Goal: Transaction & Acquisition: Book appointment/travel/reservation

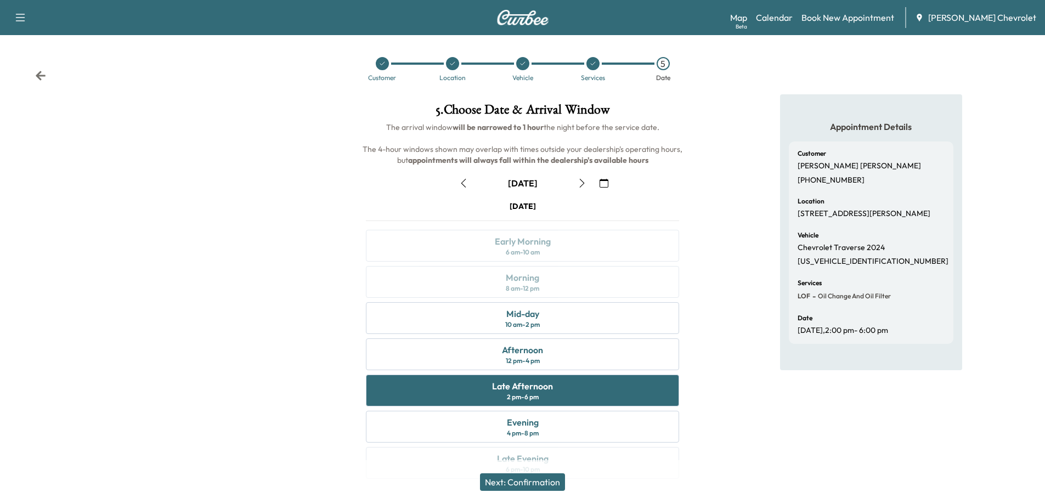
scroll to position [23, 0]
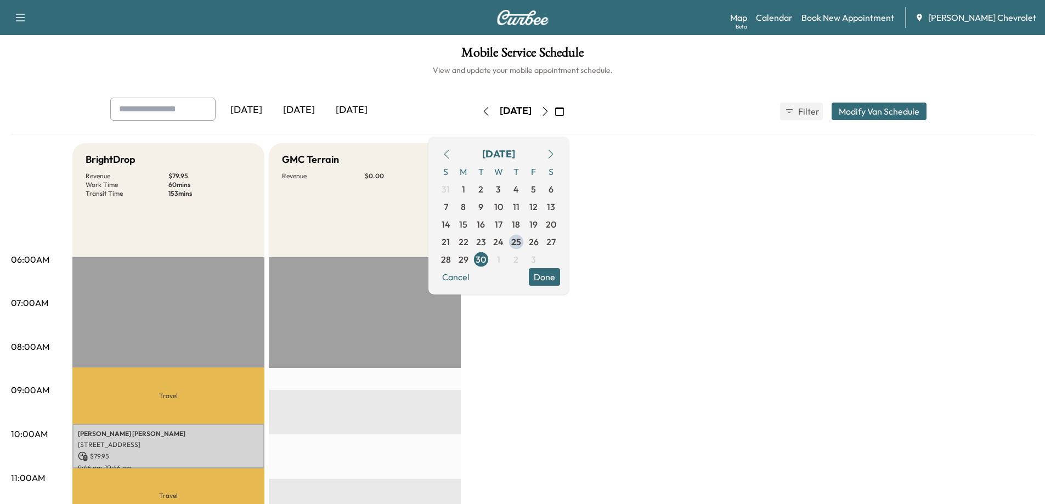
scroll to position [55, 0]
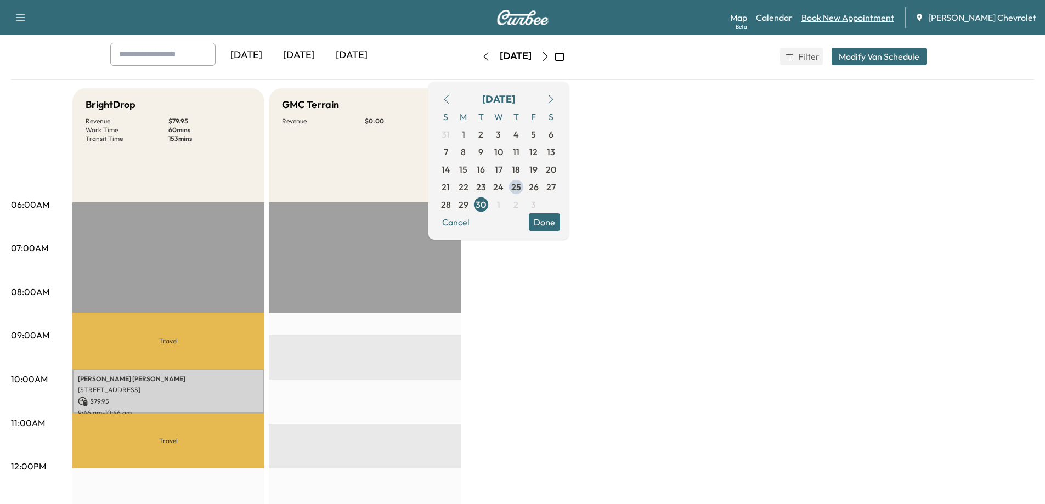
click at [878, 18] on link "Book New Appointment" at bounding box center [848, 17] width 93 height 13
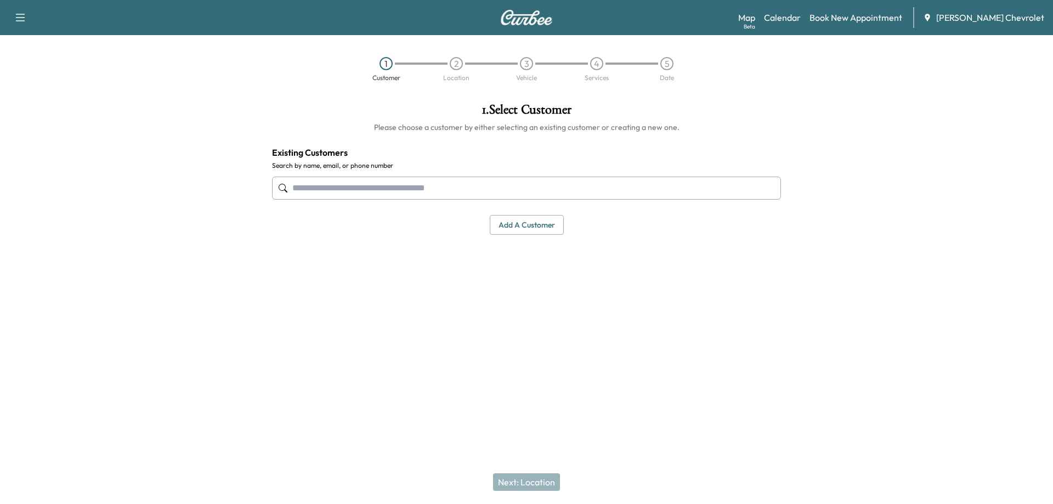
click at [499, 187] on input "text" at bounding box center [526, 188] width 509 height 23
click at [361, 199] on input "text" at bounding box center [526, 188] width 509 height 23
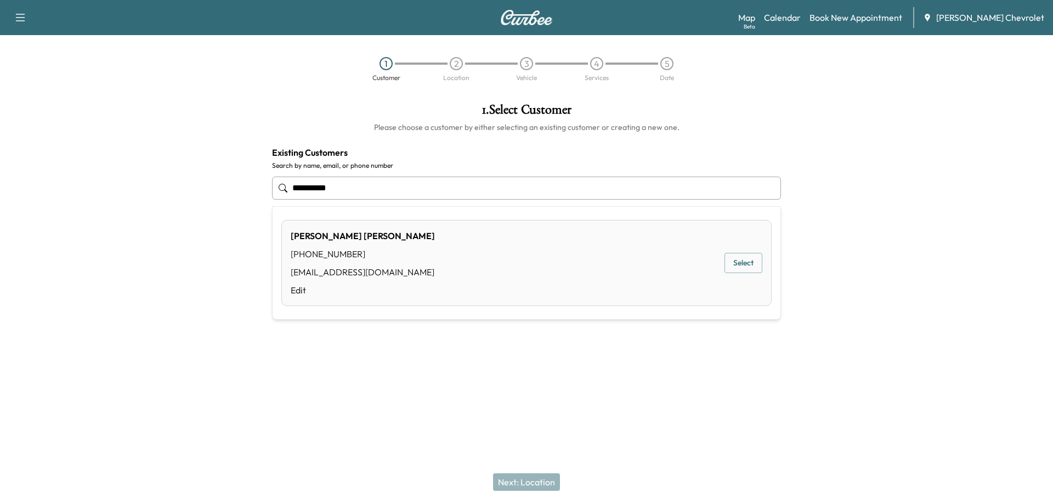
click at [747, 268] on button "Select" at bounding box center [744, 263] width 38 height 20
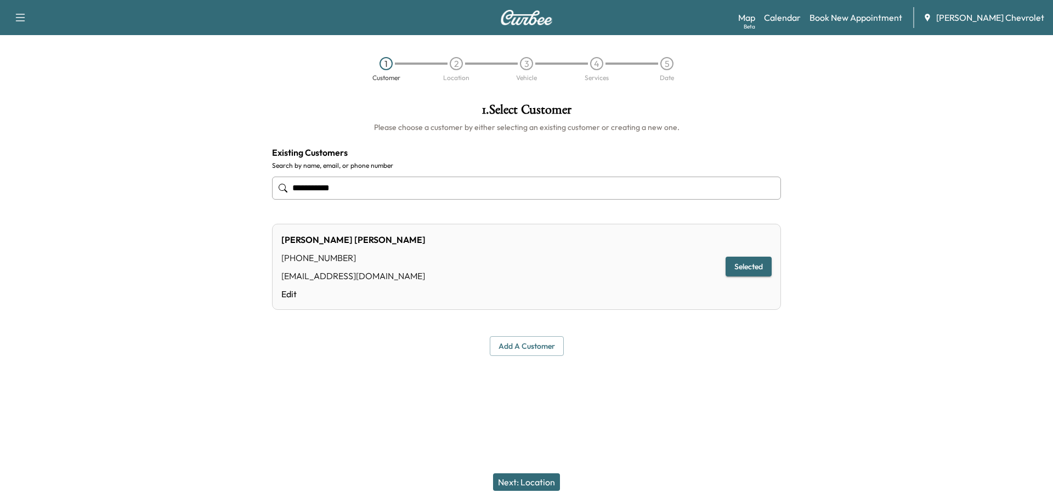
type input "**********"
click at [527, 481] on button "Next: Location" at bounding box center [526, 482] width 67 height 18
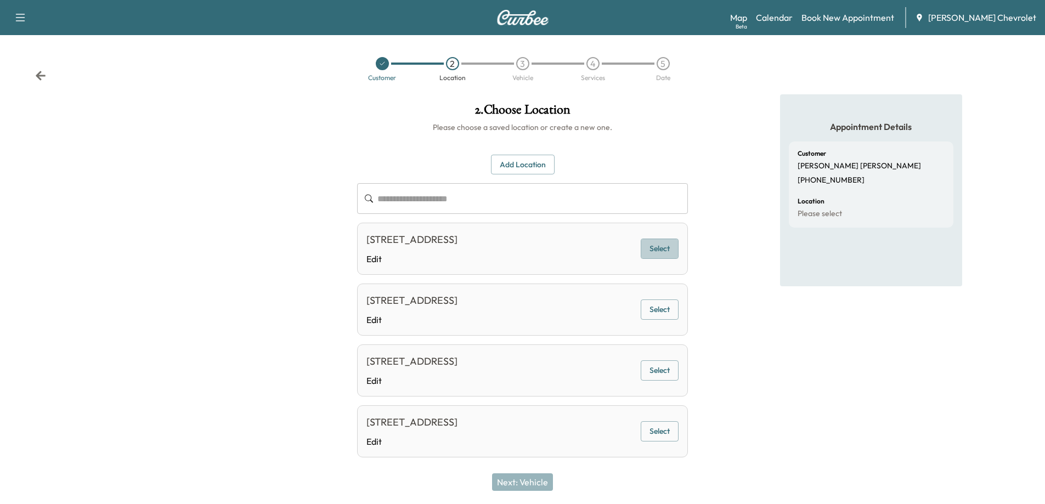
click at [654, 251] on button "Select" at bounding box center [660, 249] width 38 height 20
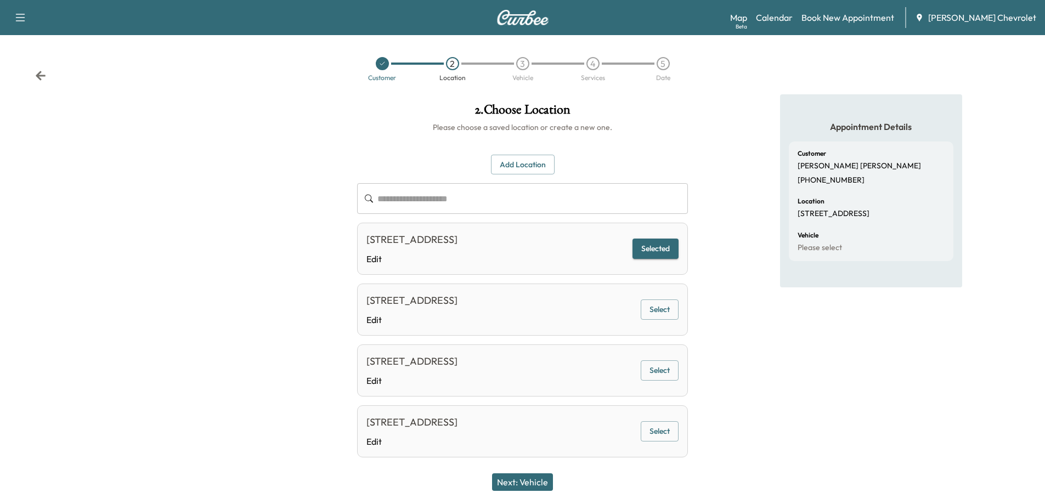
click at [531, 478] on button "Next: Vehicle" at bounding box center [522, 482] width 61 height 18
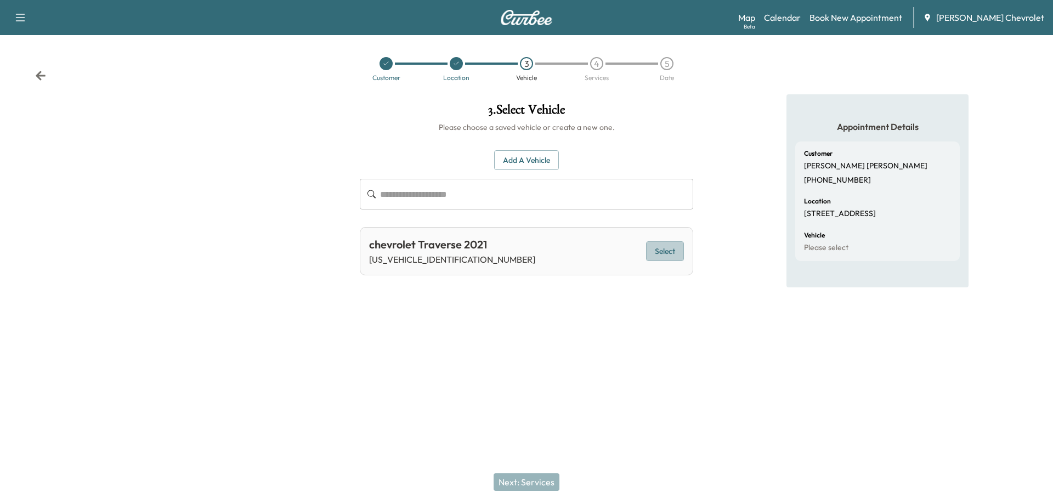
click at [670, 255] on button "Select" at bounding box center [665, 251] width 38 height 20
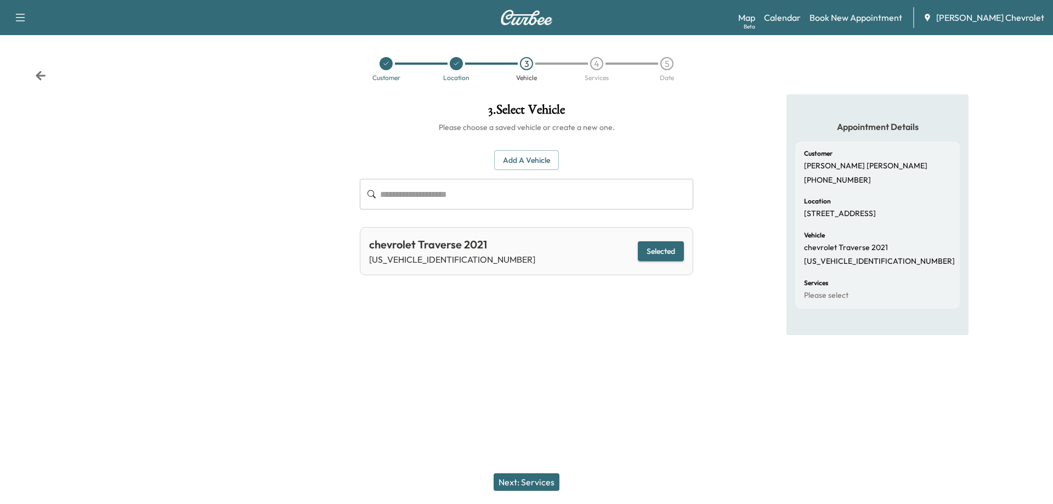
click at [526, 482] on button "Next: Services" at bounding box center [527, 482] width 66 height 18
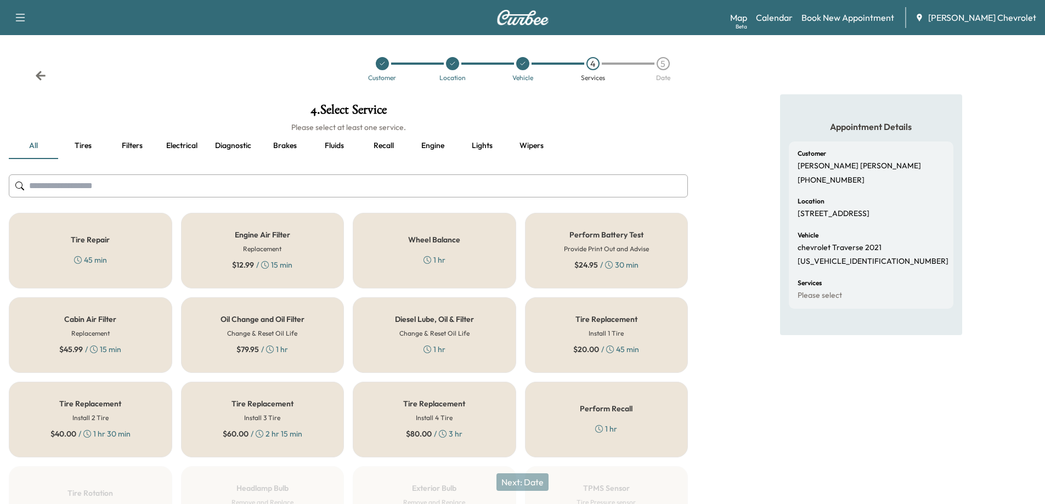
click at [302, 350] on div "Oil Change and Oil Filter Change & Reset Oil Life $ 79.95 / 1 hr" at bounding box center [262, 335] width 163 height 76
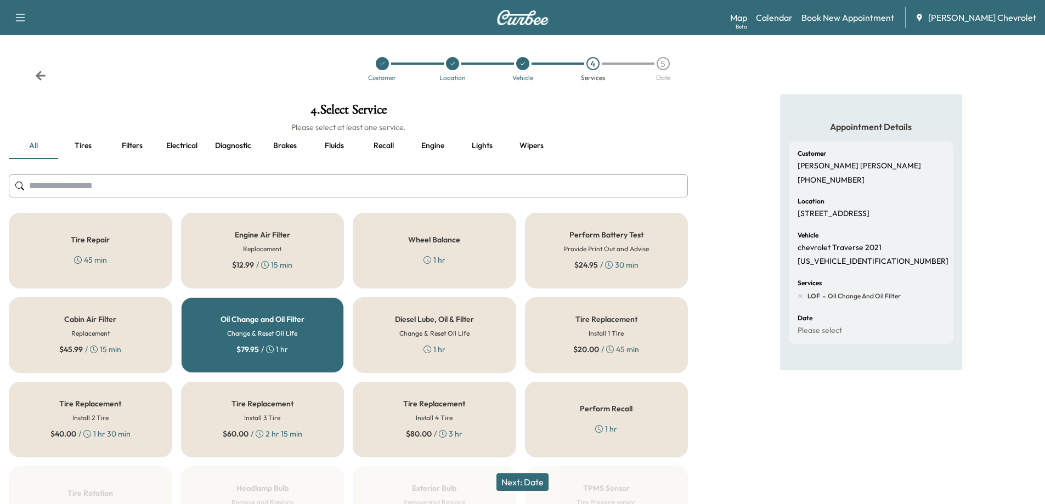
click at [526, 484] on button "Next: Date" at bounding box center [522, 482] width 52 height 18
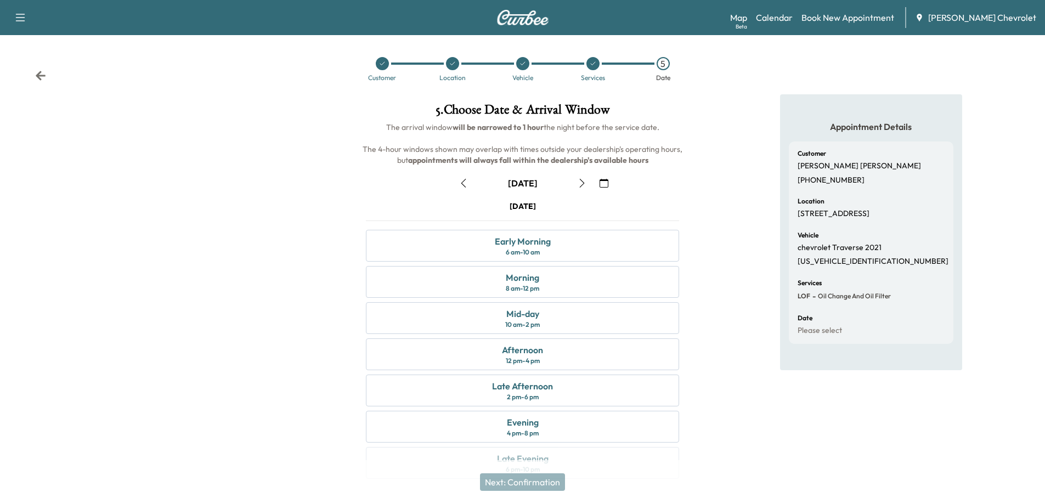
click at [581, 187] on icon "button" at bounding box center [582, 183] width 9 height 9
click at [462, 186] on icon "button" at bounding box center [463, 183] width 9 height 9
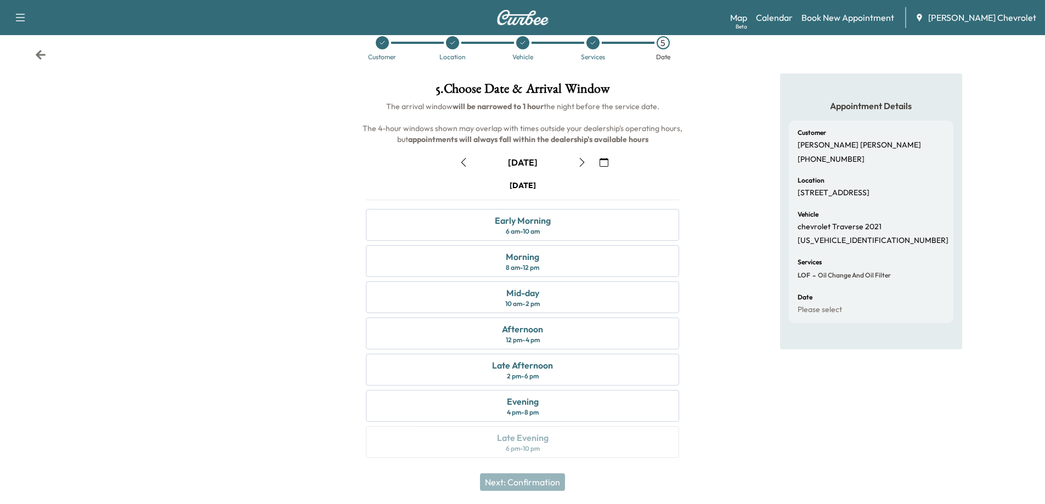
scroll to position [23, 0]
click at [584, 159] on icon "button" at bounding box center [582, 160] width 9 height 9
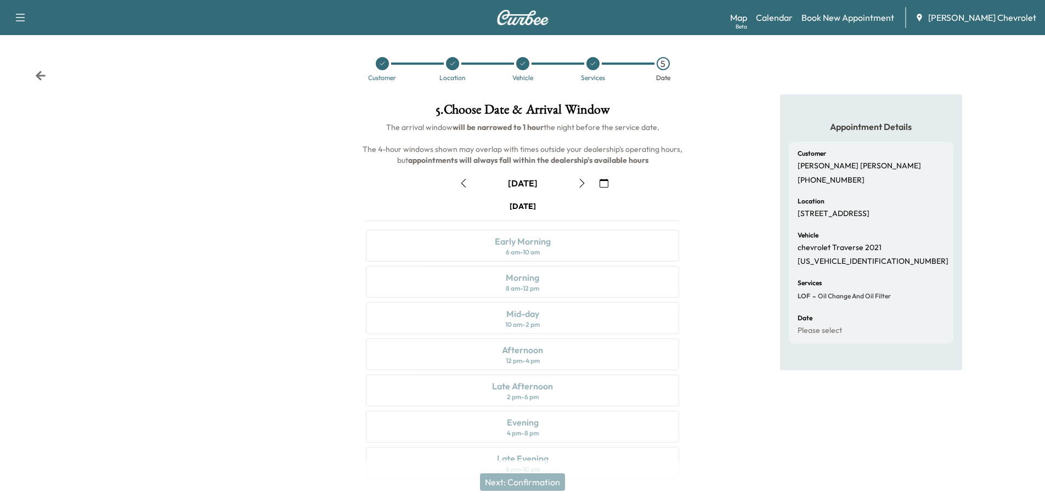
click at [580, 188] on button "button" at bounding box center [582, 183] width 19 height 18
click at [582, 186] on icon "button" at bounding box center [582, 183] width 9 height 9
click at [580, 184] on icon "button" at bounding box center [582, 183] width 9 height 9
click at [554, 320] on div "Mid-day 10 am - 2 pm" at bounding box center [522, 318] width 313 height 32
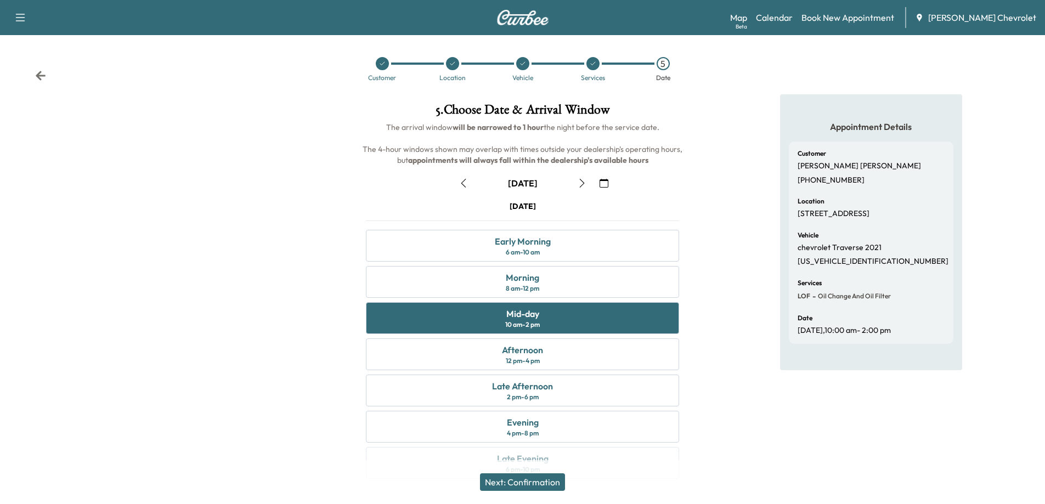
click at [549, 487] on button "Next: Confirmation" at bounding box center [522, 482] width 85 height 18
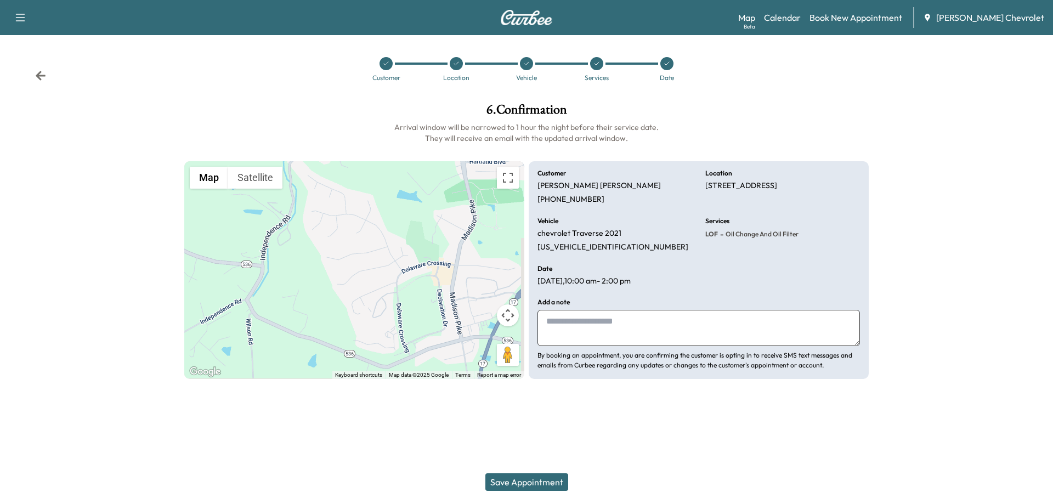
click at [513, 483] on button "Save Appointment" at bounding box center [527, 482] width 83 height 18
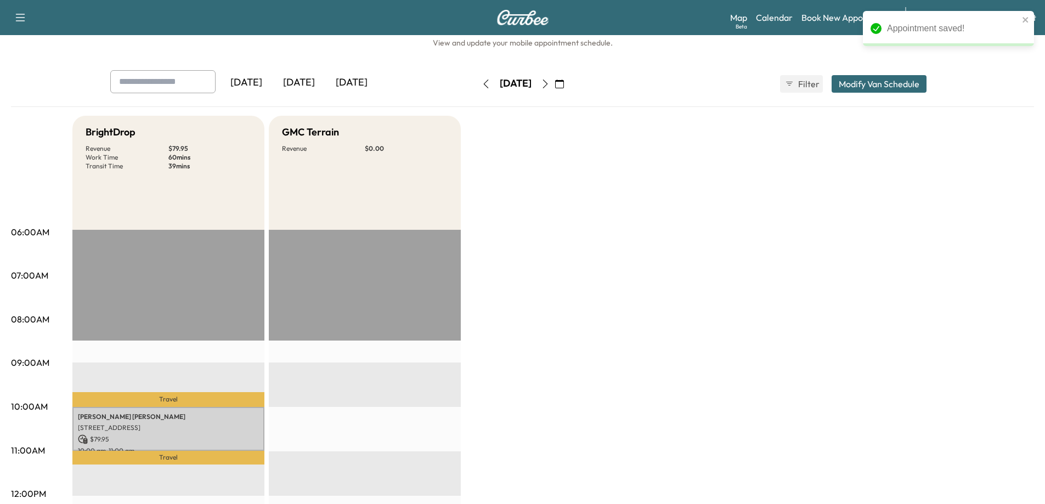
scroll to position [110, 0]
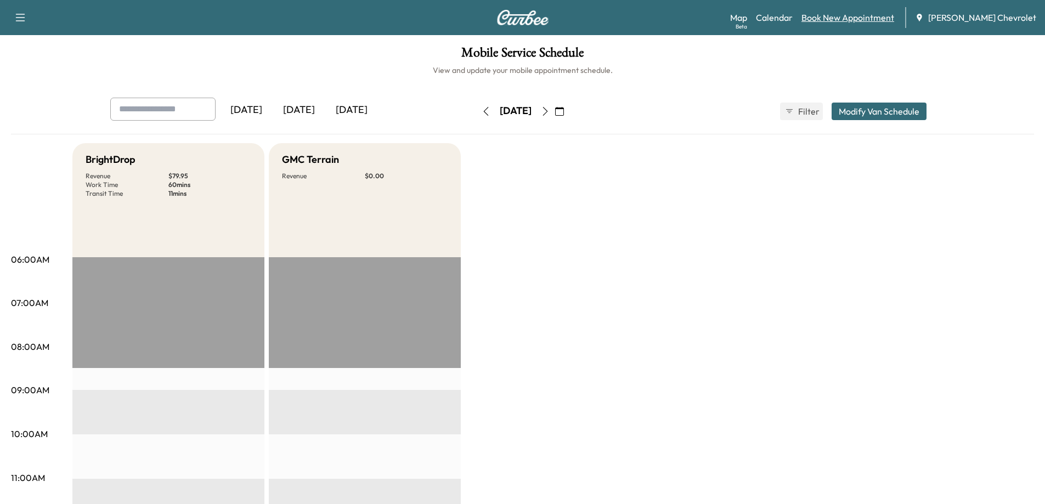
click at [846, 21] on link "Book New Appointment" at bounding box center [848, 17] width 93 height 13
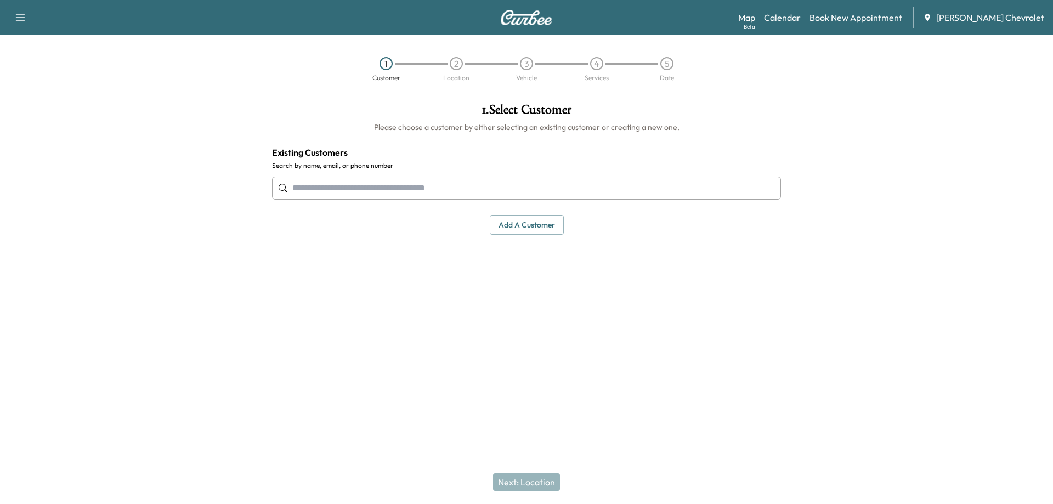
click at [407, 187] on input "text" at bounding box center [526, 188] width 509 height 23
click at [368, 185] on input "text" at bounding box center [526, 188] width 509 height 23
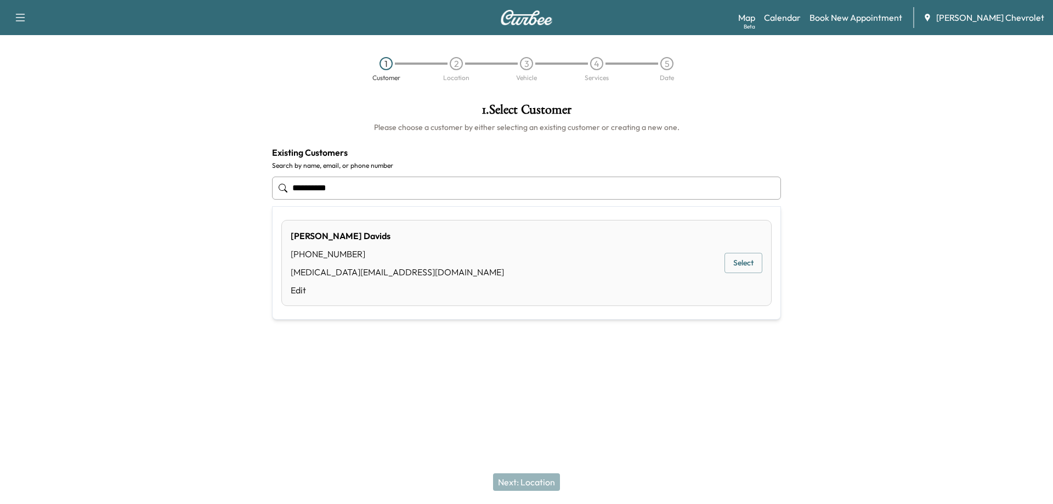
click at [746, 268] on button "Select" at bounding box center [744, 263] width 38 height 20
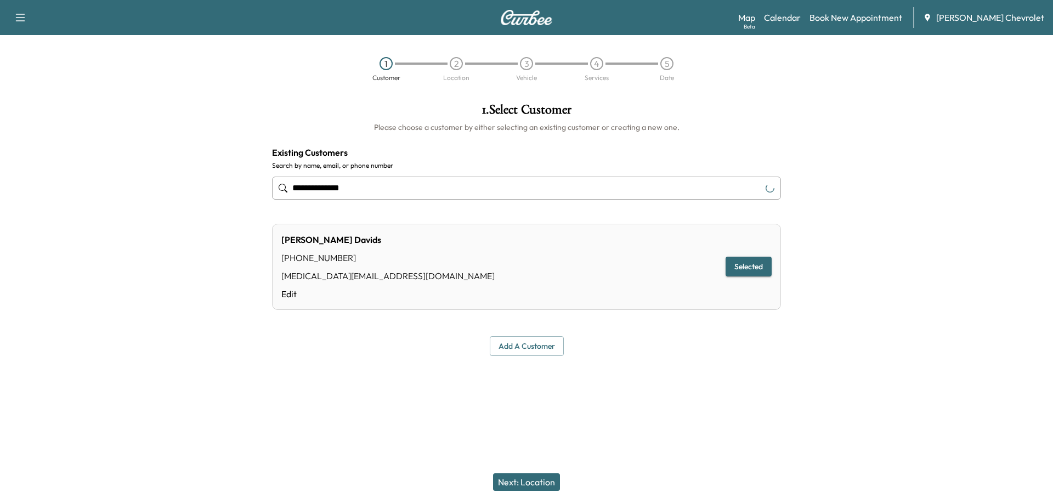
type input "**********"
click at [518, 482] on button "Next: Location" at bounding box center [526, 482] width 67 height 18
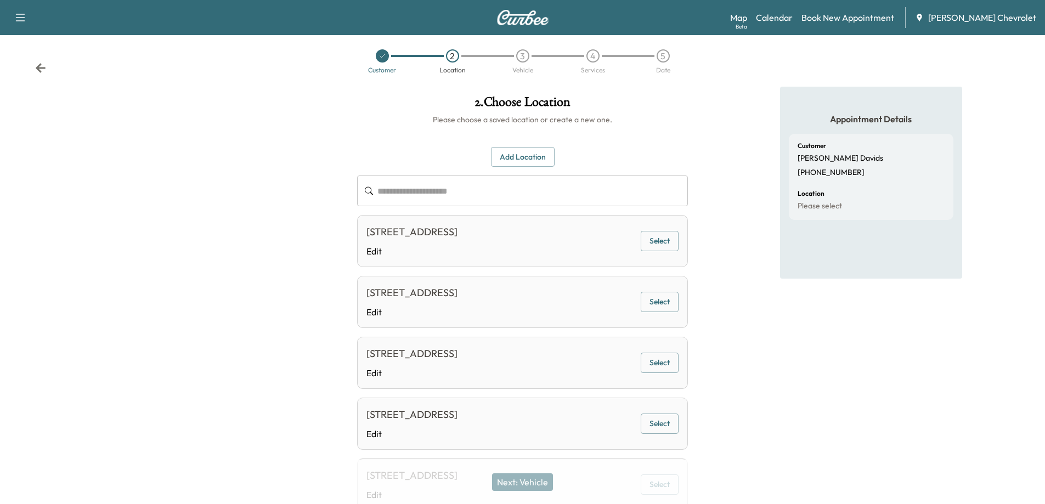
scroll to position [7, 0]
click at [534, 156] on button "Add Location" at bounding box center [523, 158] width 64 height 20
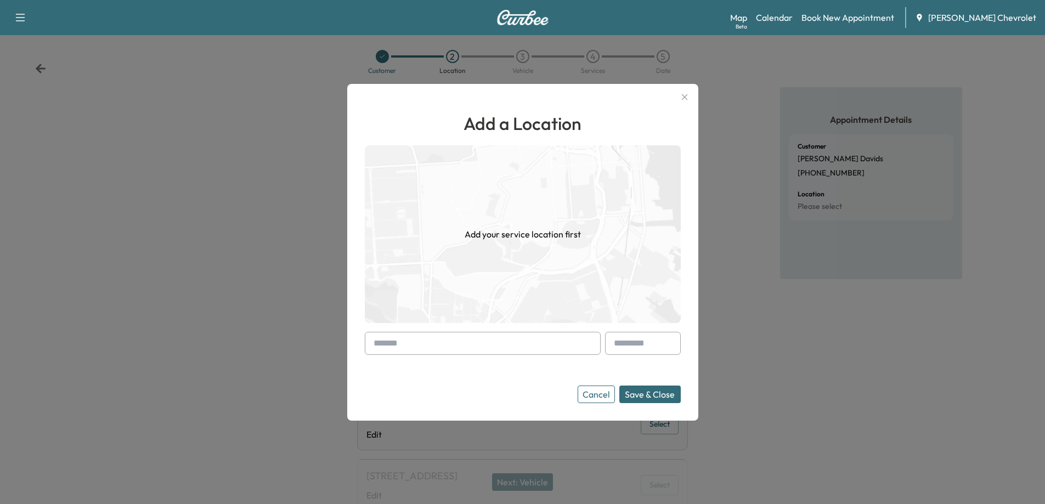
click at [473, 349] on input "text" at bounding box center [483, 343] width 236 height 23
click at [424, 353] on input "text" at bounding box center [483, 343] width 236 height 23
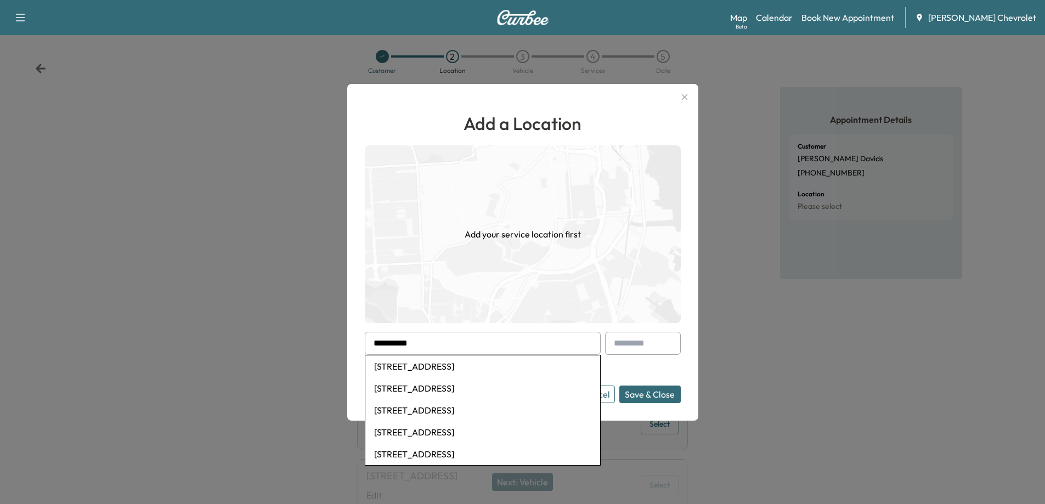
click at [455, 410] on li "302 Elm St, Lawrenceburg, IN, USA" at bounding box center [482, 410] width 235 height 22
type input "**********"
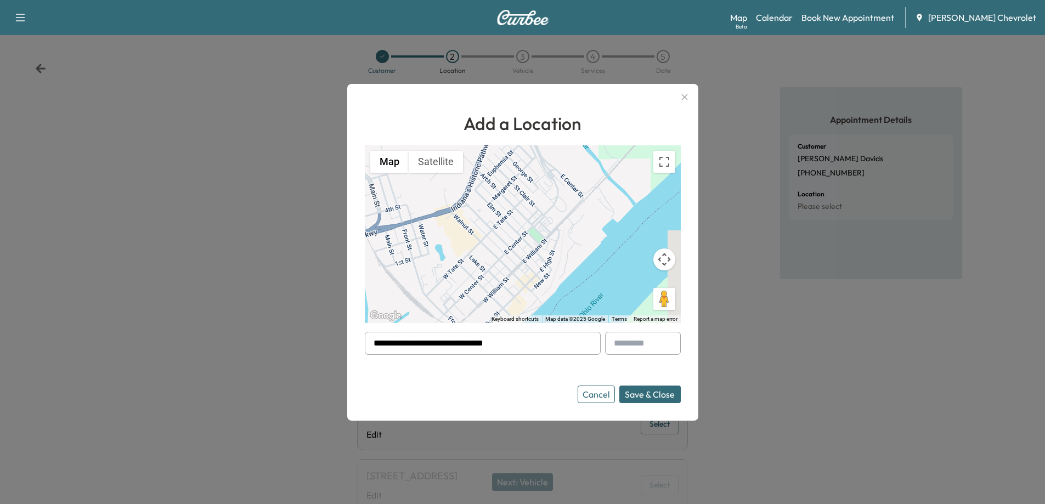
click at [648, 391] on button "Save & Close" at bounding box center [649, 395] width 61 height 18
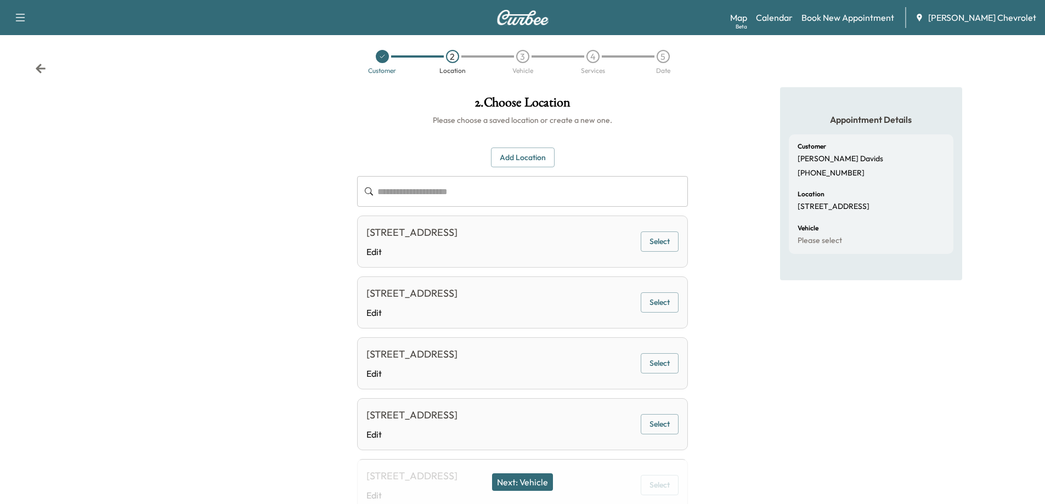
click at [533, 477] on button "Next: Vehicle" at bounding box center [522, 482] width 61 height 18
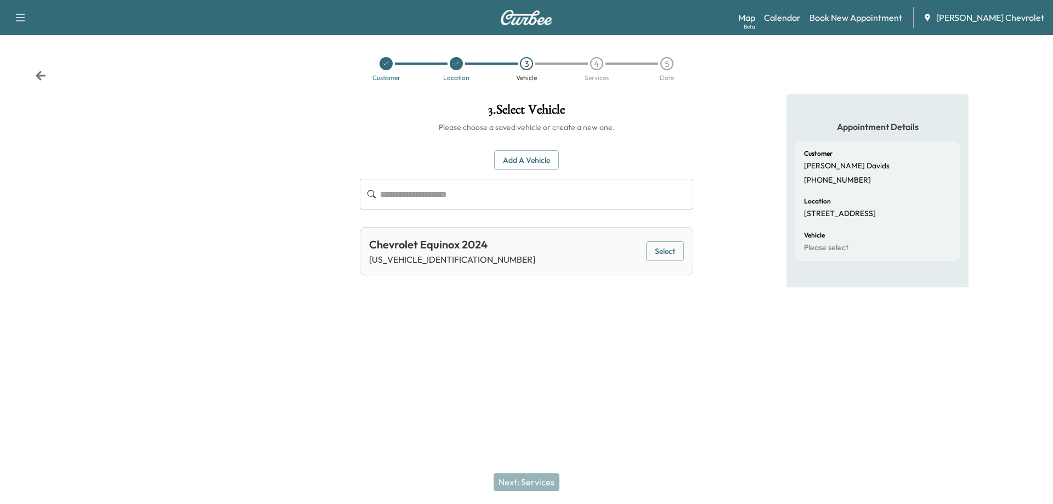
click at [673, 255] on button "Select" at bounding box center [665, 251] width 38 height 20
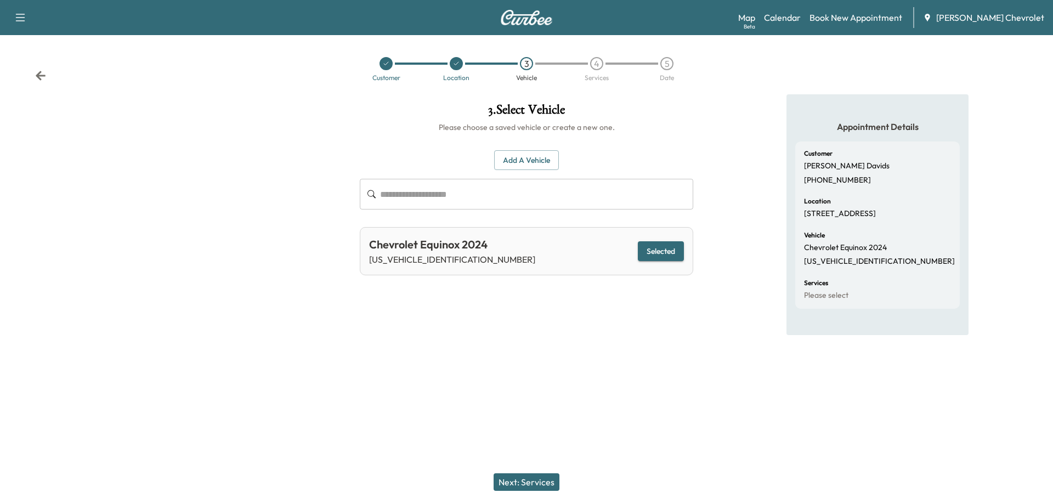
click at [526, 486] on button "Next: Services" at bounding box center [527, 482] width 66 height 18
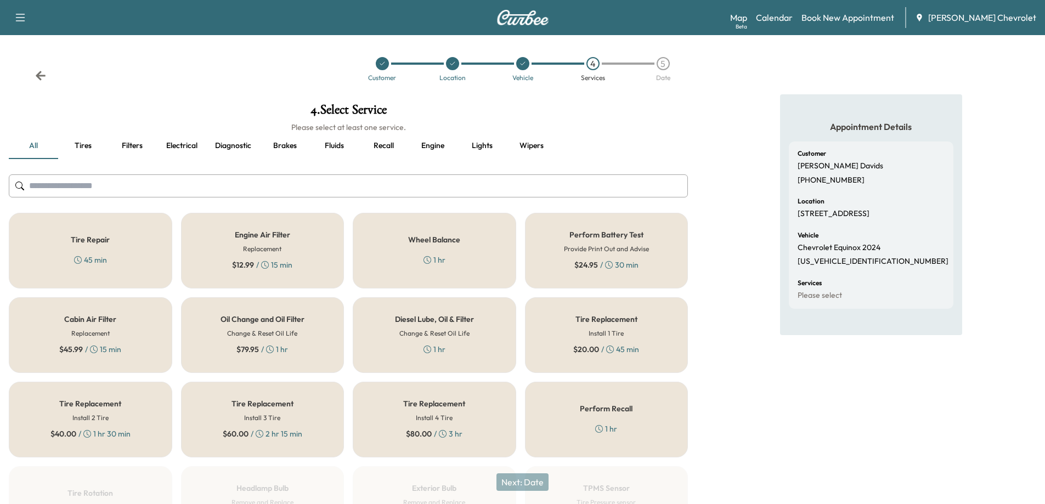
click at [287, 355] on div "Oil Change and Oil Filter Change & Reset Oil Life $ 79.95 / 1 hr" at bounding box center [262, 335] width 163 height 76
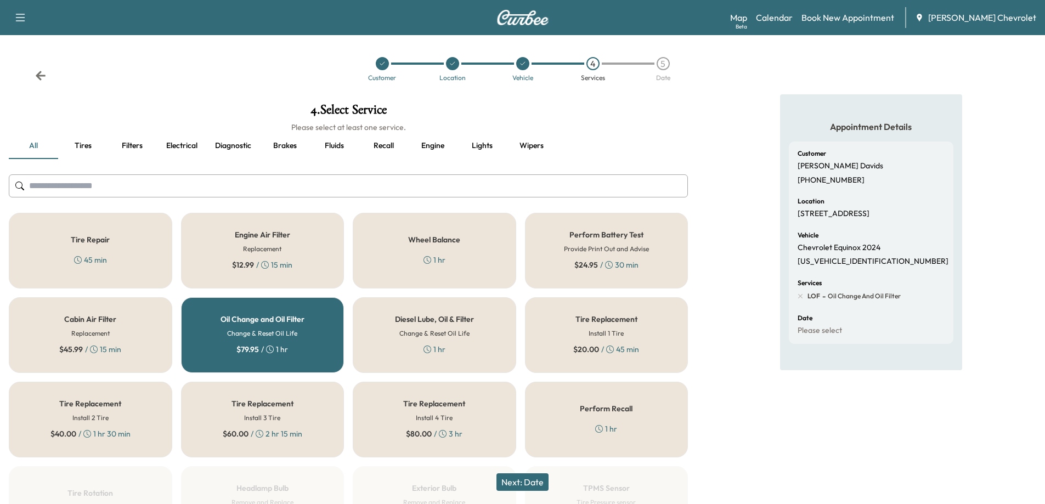
click at [539, 481] on button "Next: Date" at bounding box center [522, 482] width 52 height 18
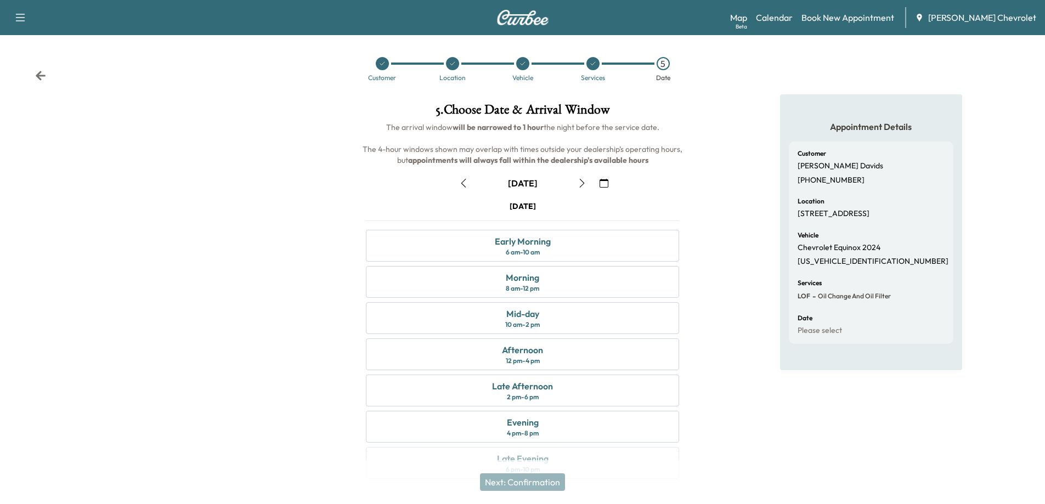
click at [583, 189] on button "button" at bounding box center [582, 183] width 19 height 18
click at [579, 184] on icon "button" at bounding box center [582, 183] width 9 height 9
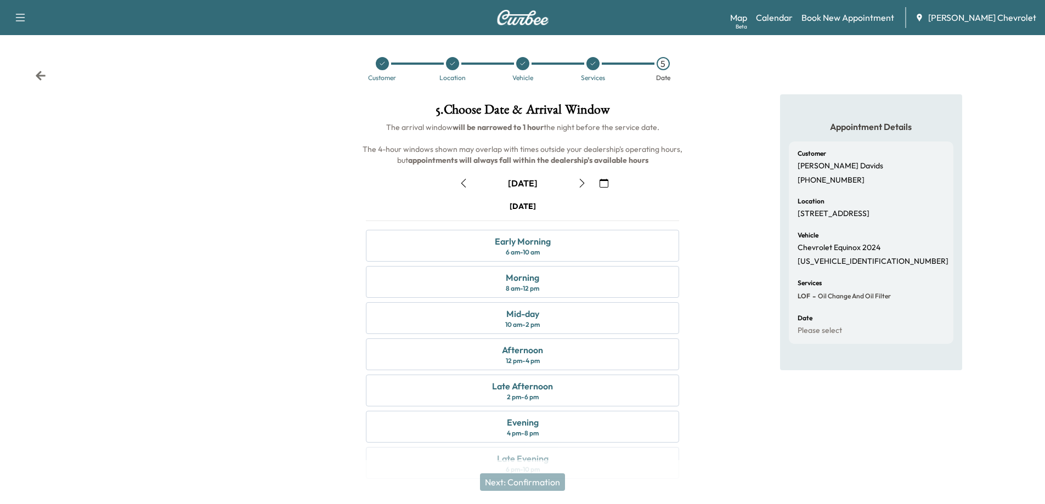
click at [579, 184] on icon "button" at bounding box center [582, 183] width 9 height 9
click at [463, 187] on icon "button" at bounding box center [463, 183] width 9 height 9
click at [462, 187] on icon "button" at bounding box center [463, 183] width 9 height 9
click at [584, 182] on icon "button" at bounding box center [582, 183] width 9 height 9
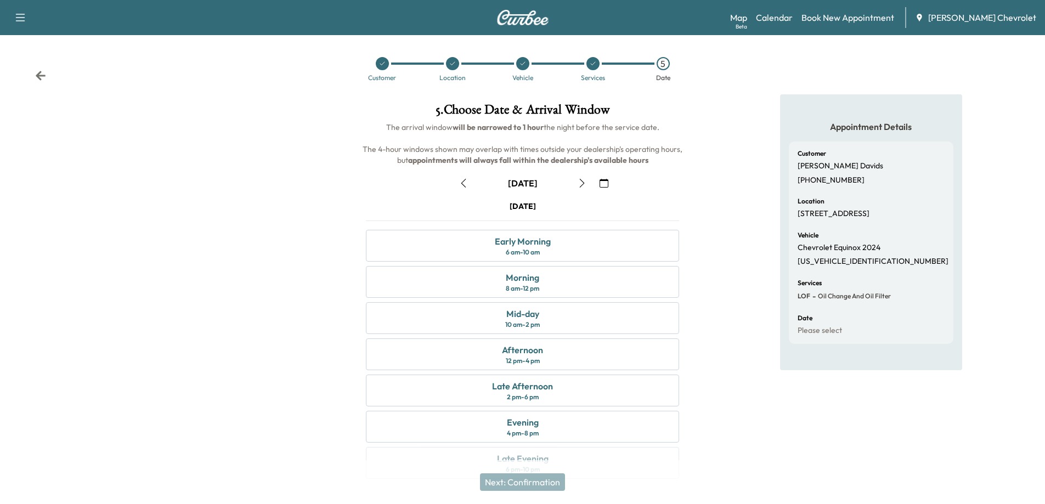
click at [573, 174] on button "button" at bounding box center [582, 183] width 19 height 18
click at [467, 187] on icon "button" at bounding box center [463, 183] width 9 height 9
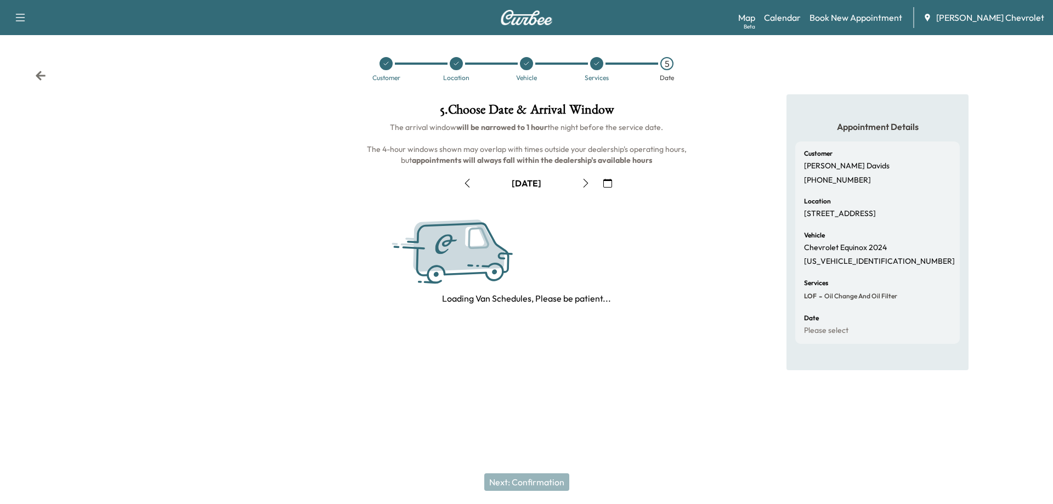
click at [467, 187] on icon "button" at bounding box center [467, 183] width 9 height 9
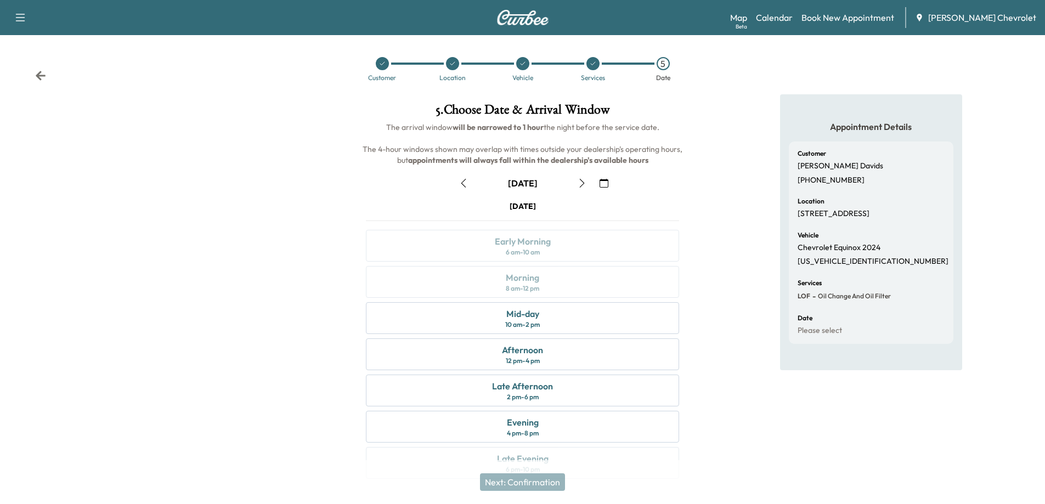
click at [578, 184] on icon "button" at bounding box center [582, 183] width 9 height 9
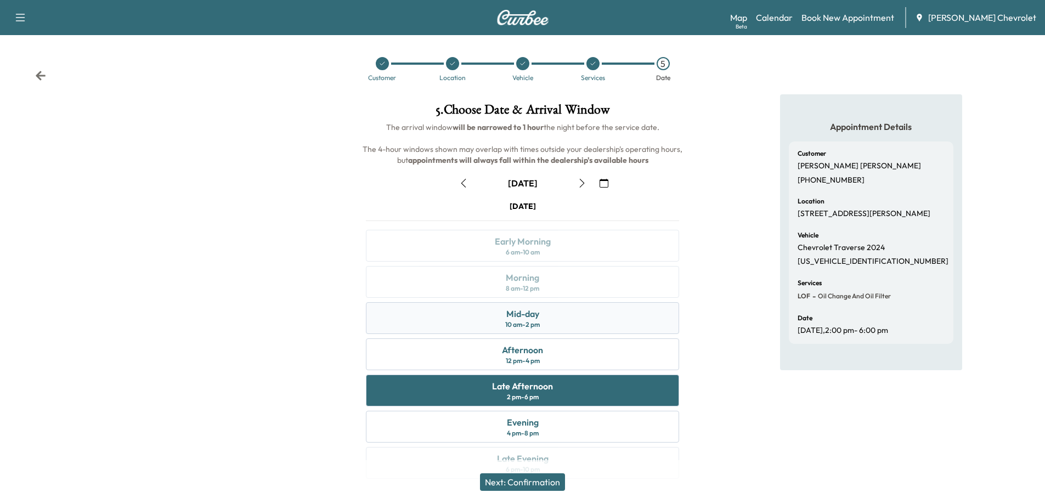
scroll to position [23, 0]
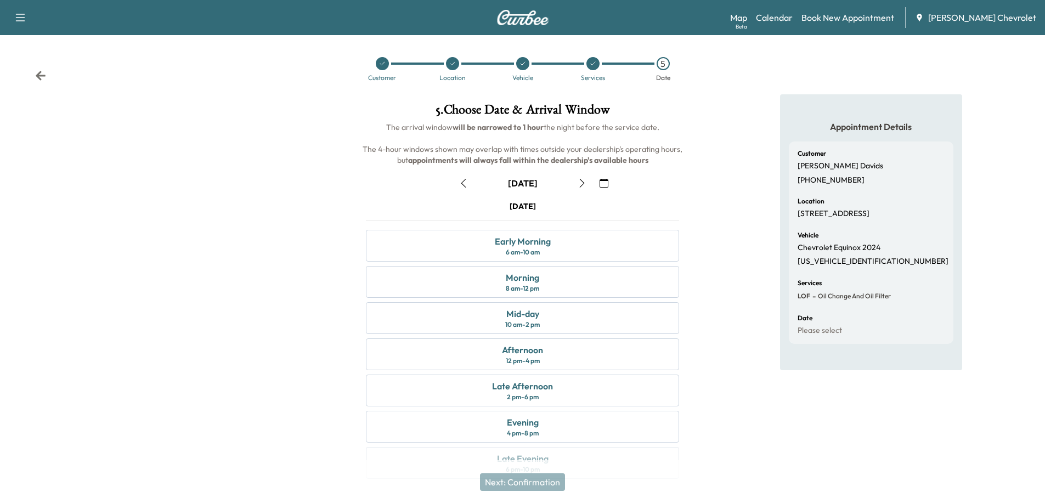
click at [457, 64] on div at bounding box center [452, 63] width 13 height 13
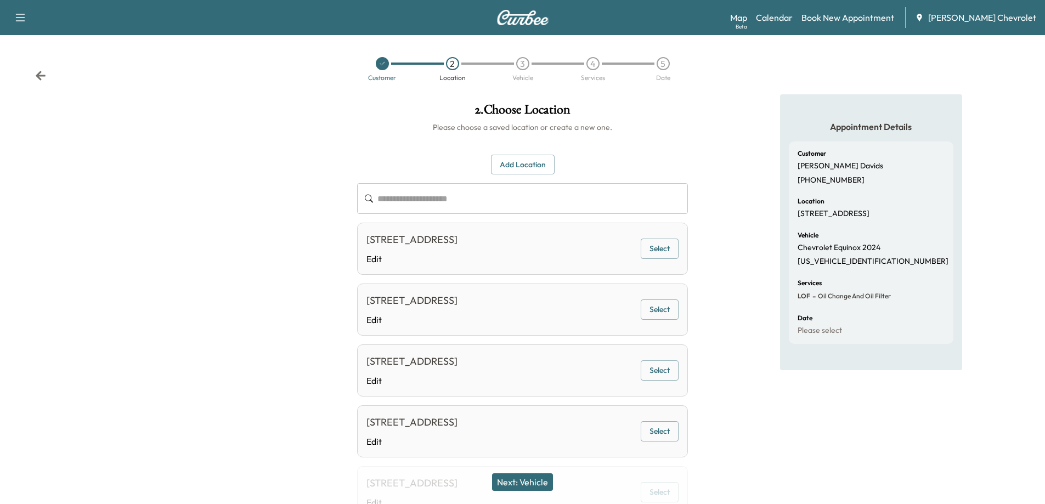
click at [515, 161] on button "Add Location" at bounding box center [523, 165] width 64 height 20
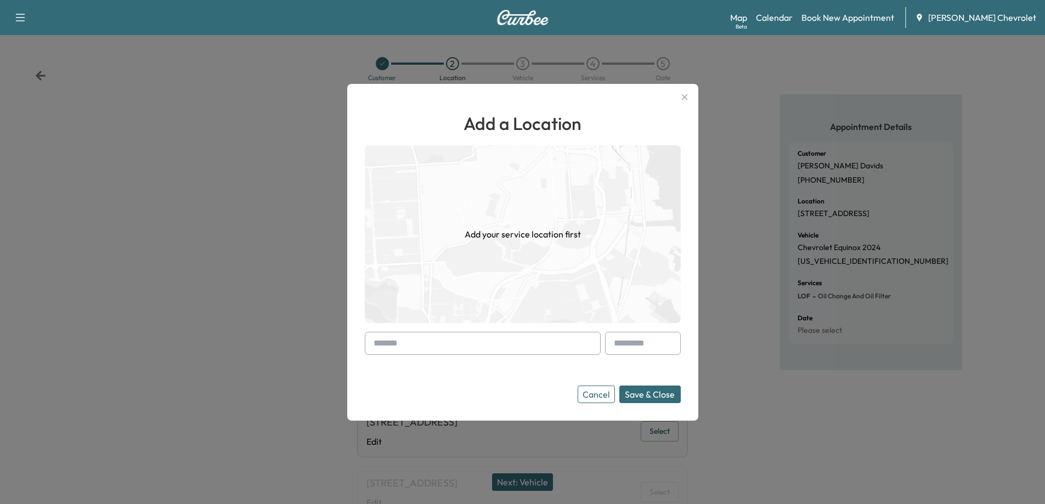
click at [426, 344] on input "text" at bounding box center [483, 343] width 236 height 23
paste input "**********"
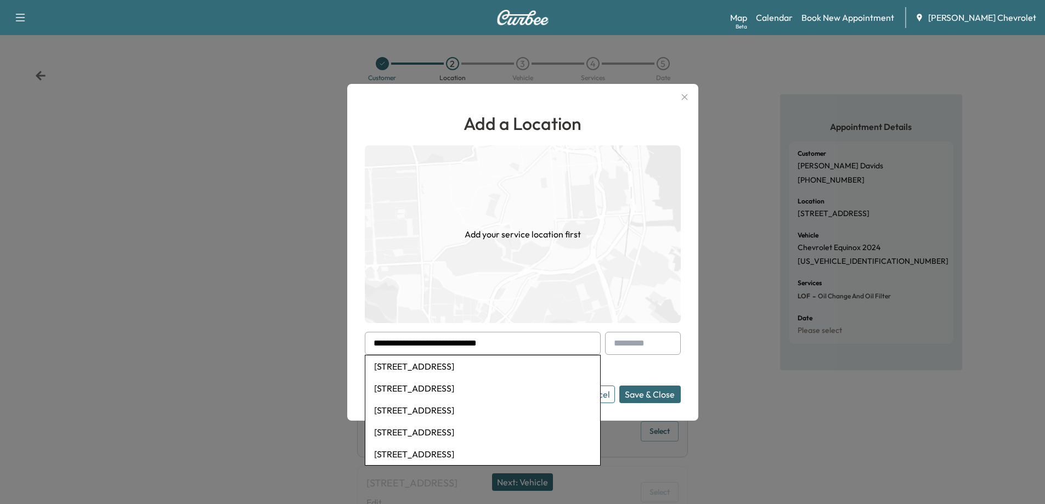
click at [524, 368] on li "[STREET_ADDRESS]" at bounding box center [482, 366] width 235 height 22
type input "**********"
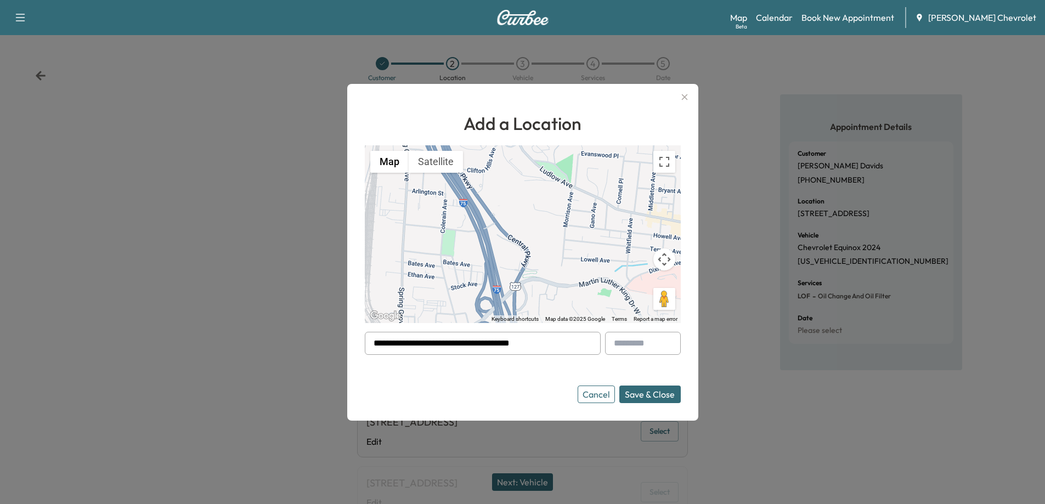
click at [645, 394] on button "Save & Close" at bounding box center [649, 395] width 61 height 18
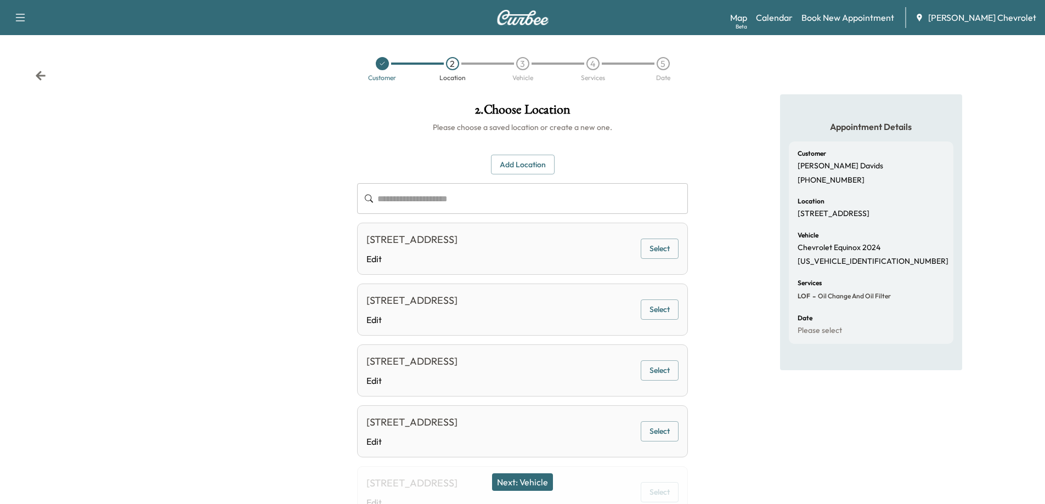
click at [539, 483] on button "Next: Vehicle" at bounding box center [522, 482] width 61 height 18
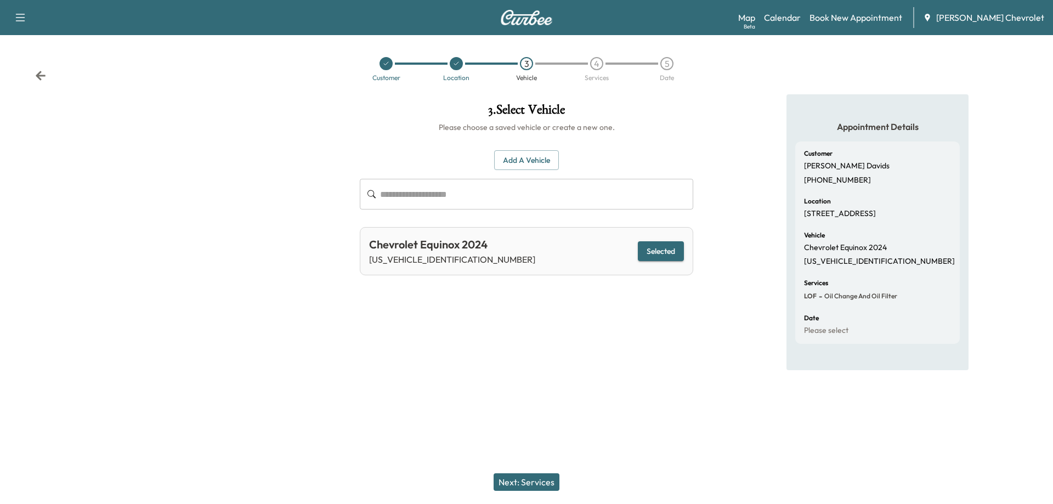
click at [543, 477] on button "Next: Services" at bounding box center [527, 482] width 66 height 18
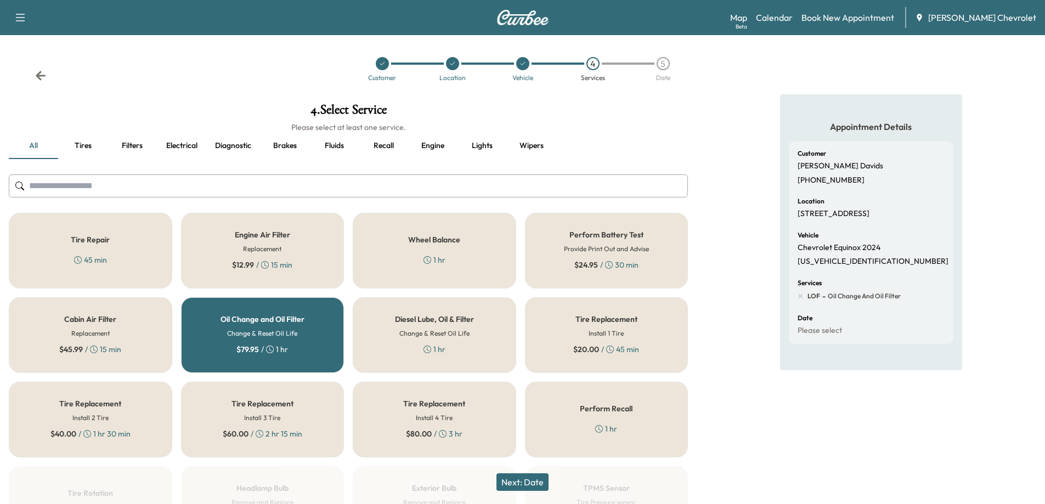
click at [511, 484] on button "Next: Date" at bounding box center [522, 482] width 52 height 18
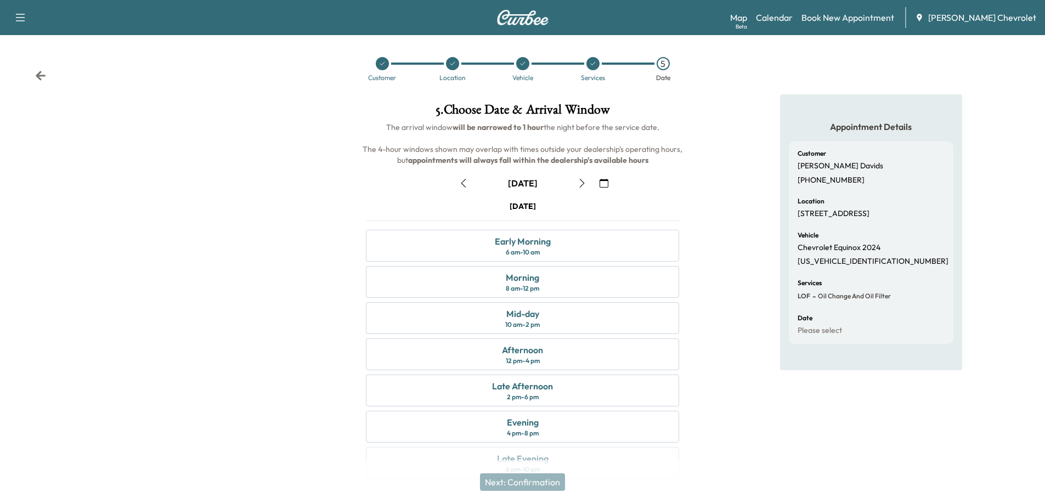
click at [584, 188] on button "button" at bounding box center [582, 183] width 19 height 18
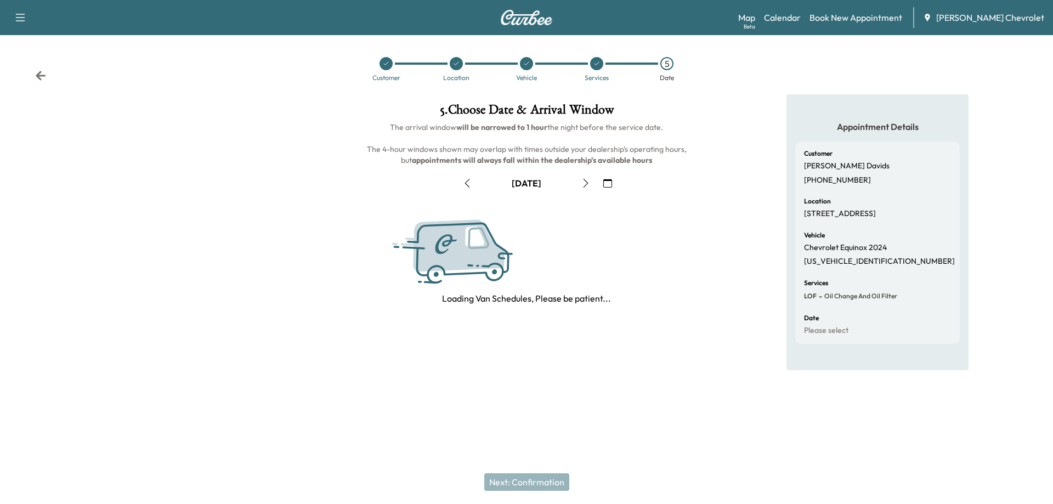
click at [584, 188] on button "button" at bounding box center [586, 183] width 19 height 18
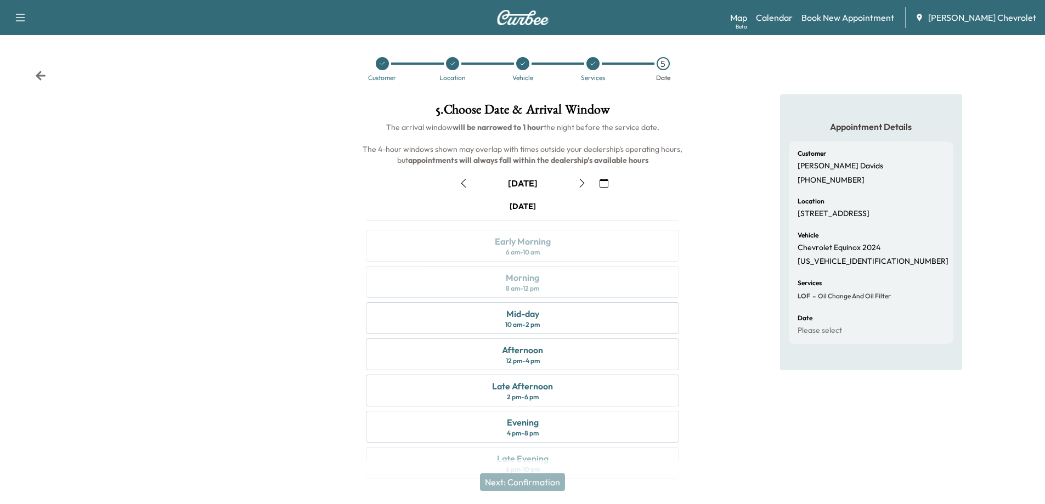
click at [584, 188] on button "button" at bounding box center [582, 183] width 19 height 18
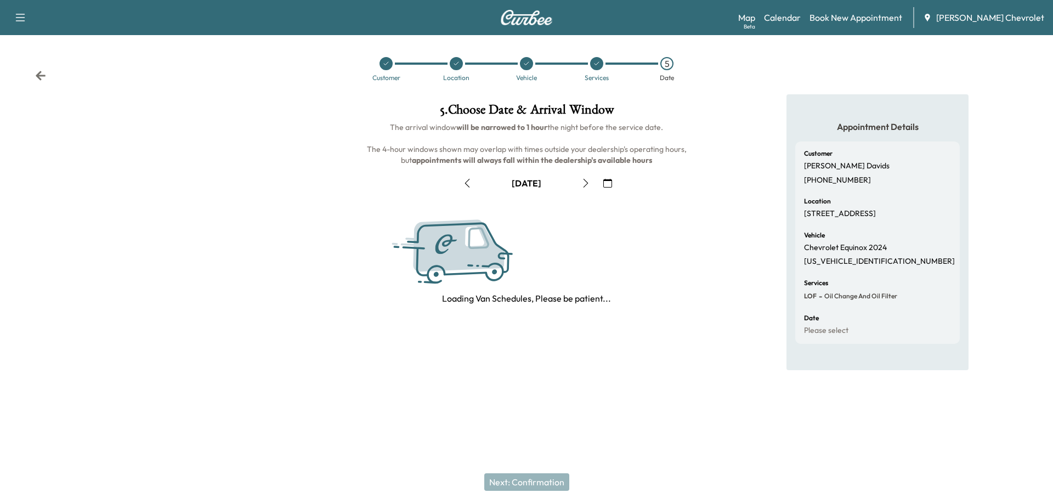
click at [584, 188] on button "button" at bounding box center [586, 183] width 19 height 18
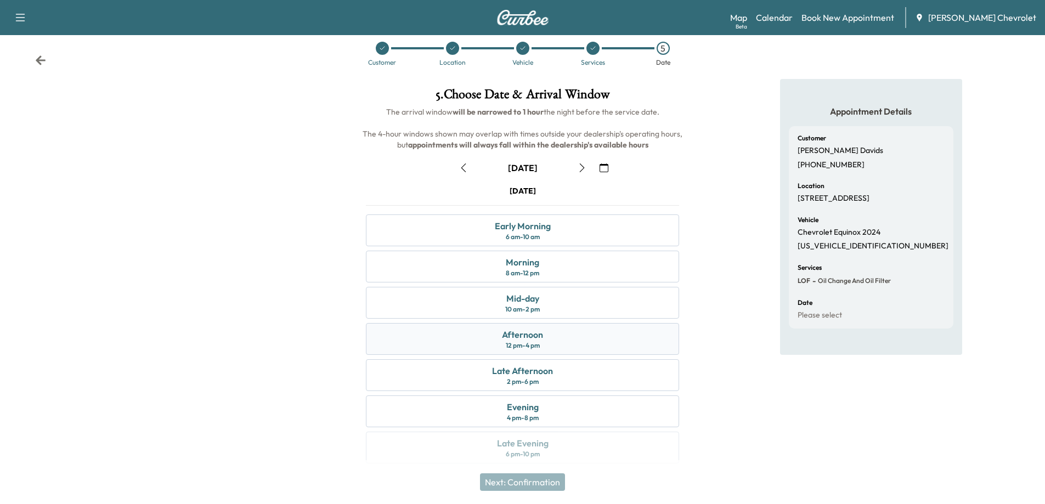
scroll to position [23, 0]
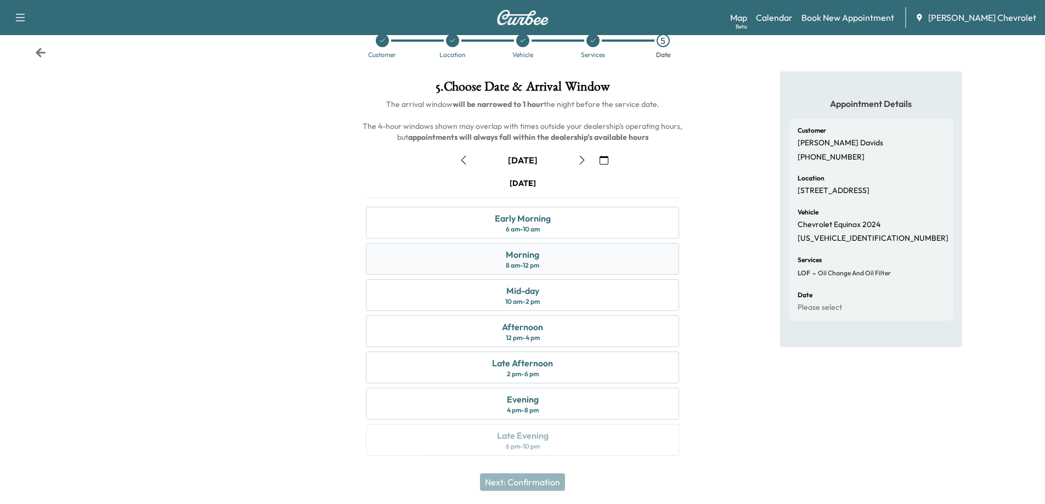
click at [509, 266] on div "8 am - 12 pm" at bounding box center [522, 265] width 33 height 9
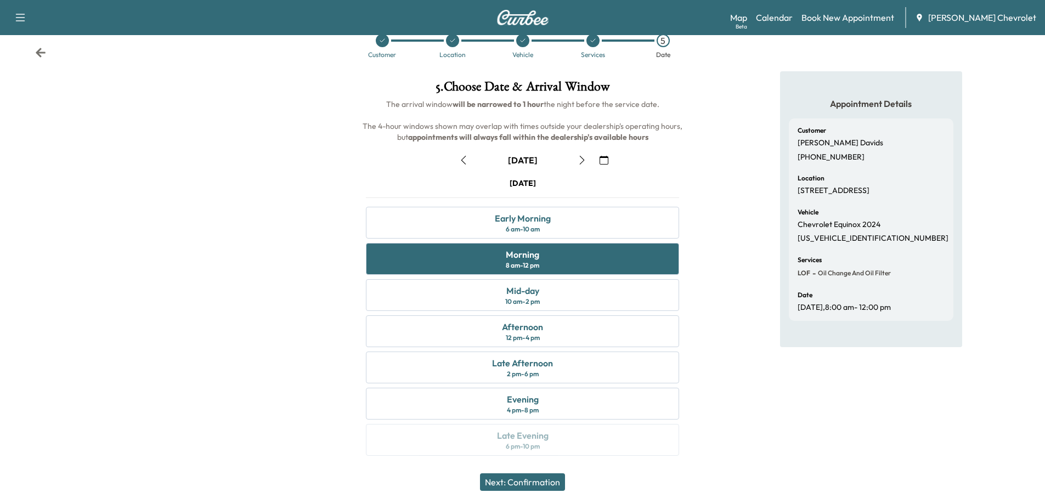
click at [515, 484] on button "Next: Confirmation" at bounding box center [522, 482] width 85 height 18
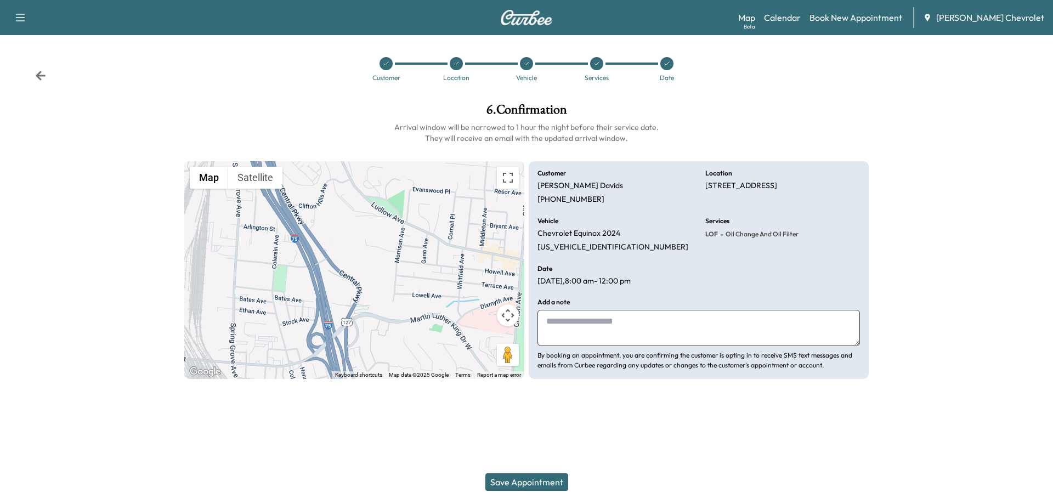
click at [512, 482] on button "Save Appointment" at bounding box center [527, 482] width 83 height 18
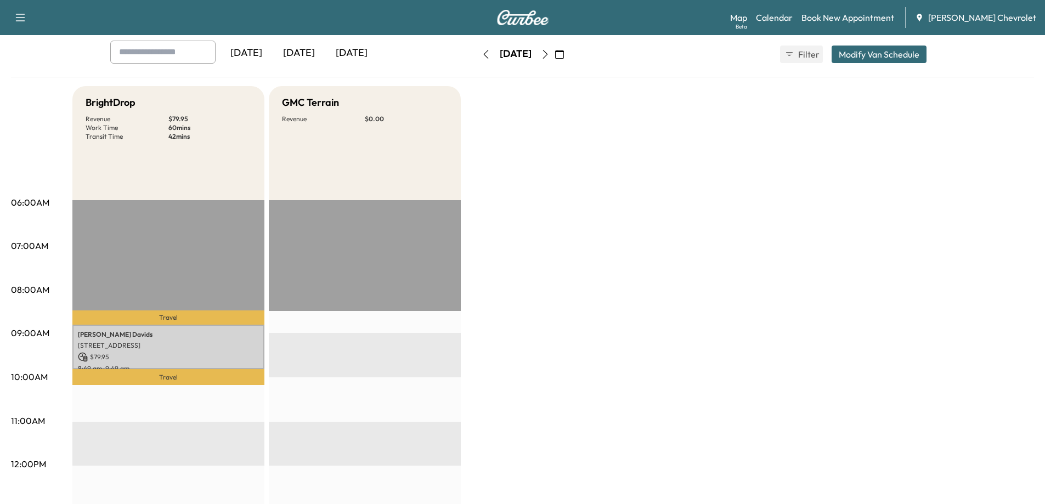
scroll to position [34, 0]
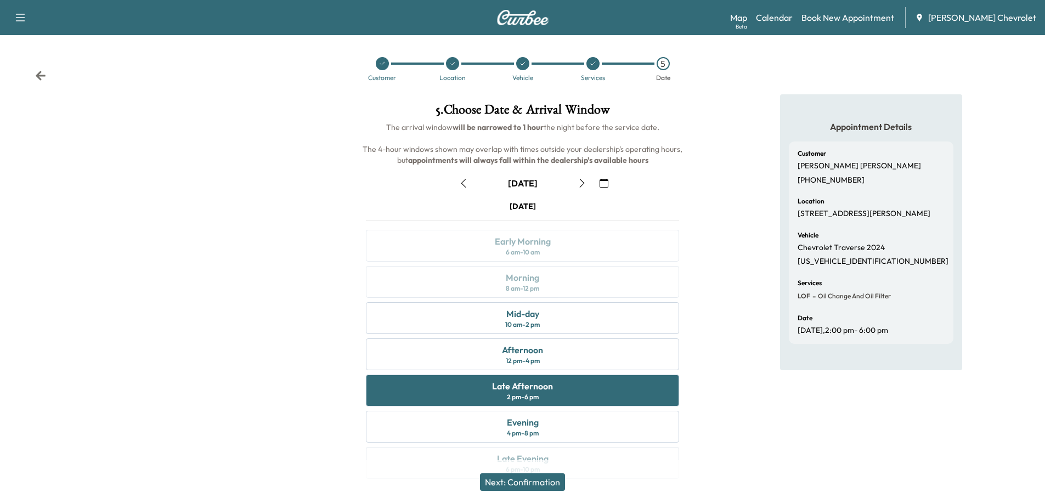
scroll to position [23, 0]
